Goal: Transaction & Acquisition: Purchase product/service

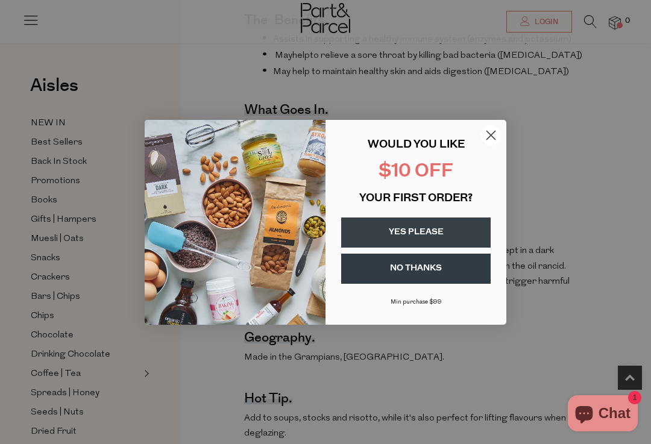
scroll to position [534, 0]
click at [490, 145] on circle "Close dialog" at bounding box center [491, 135] width 20 height 20
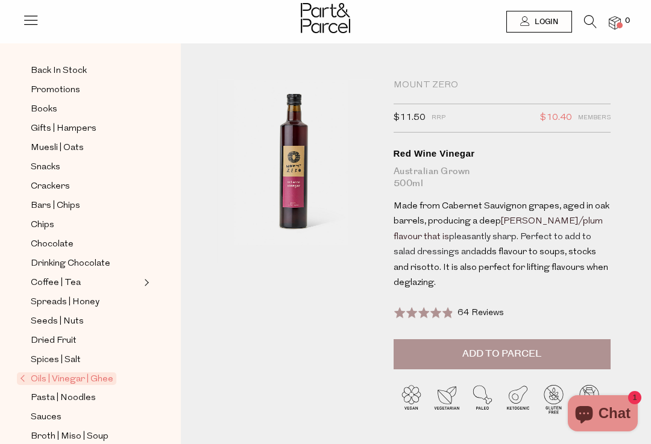
scroll to position [93, 0]
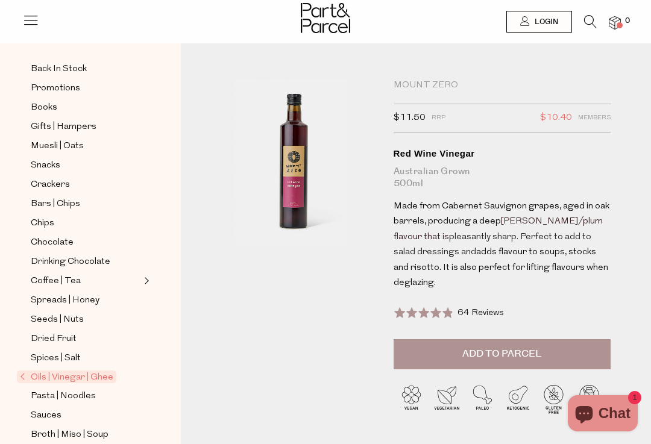
click at [48, 371] on span "Oils | Vinegar | Ghee" at bounding box center [67, 377] width 100 height 13
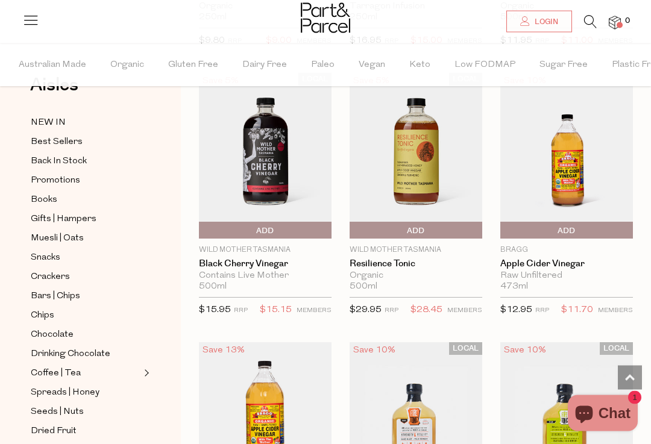
scroll to position [3496, 0]
click at [275, 149] on img at bounding box center [265, 155] width 133 height 166
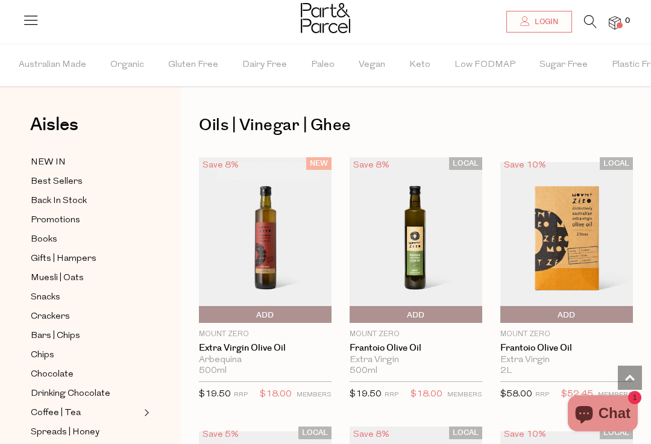
scroll to position [3496, 0]
